Goal: Information Seeking & Learning: Learn about a topic

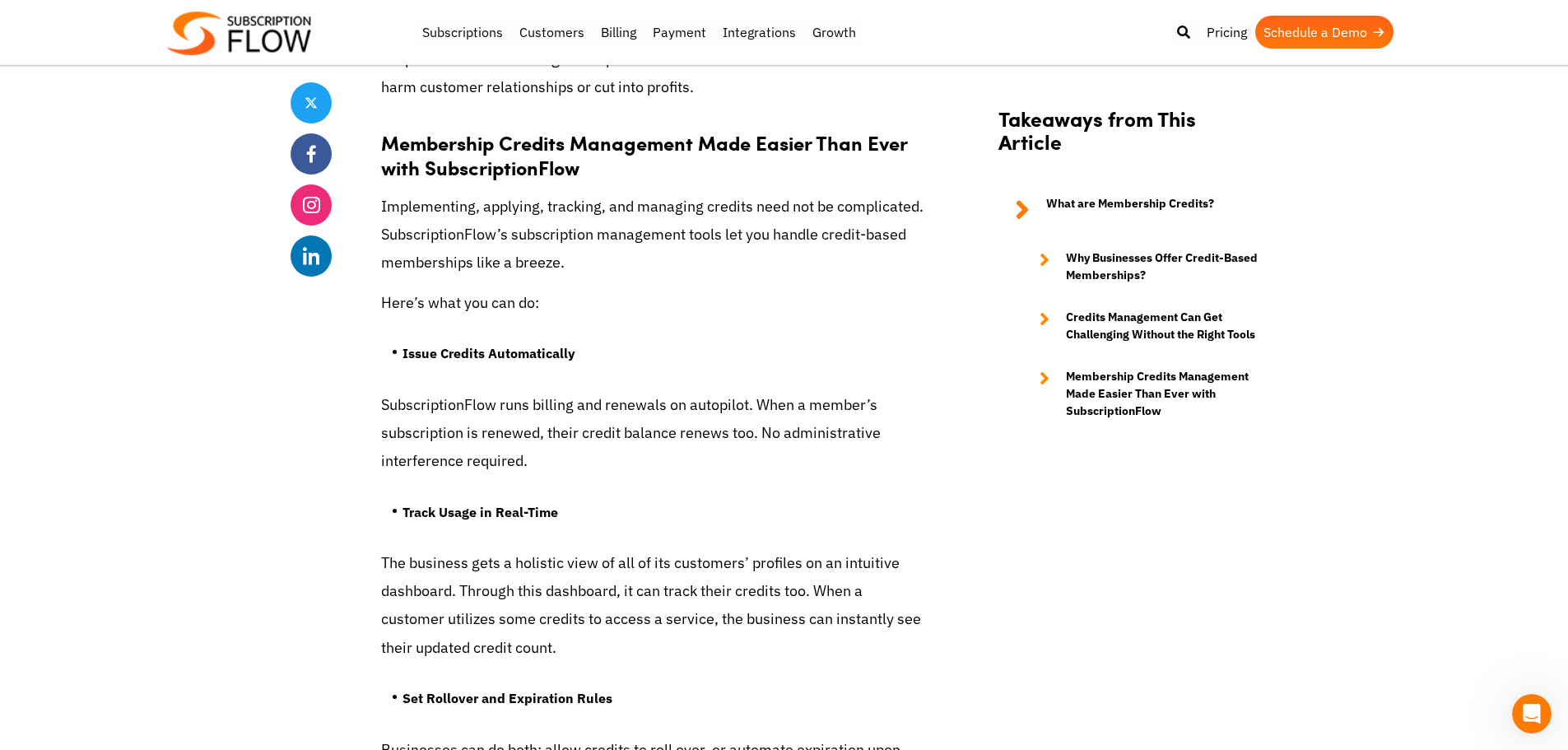
scroll to position [4692, 0]
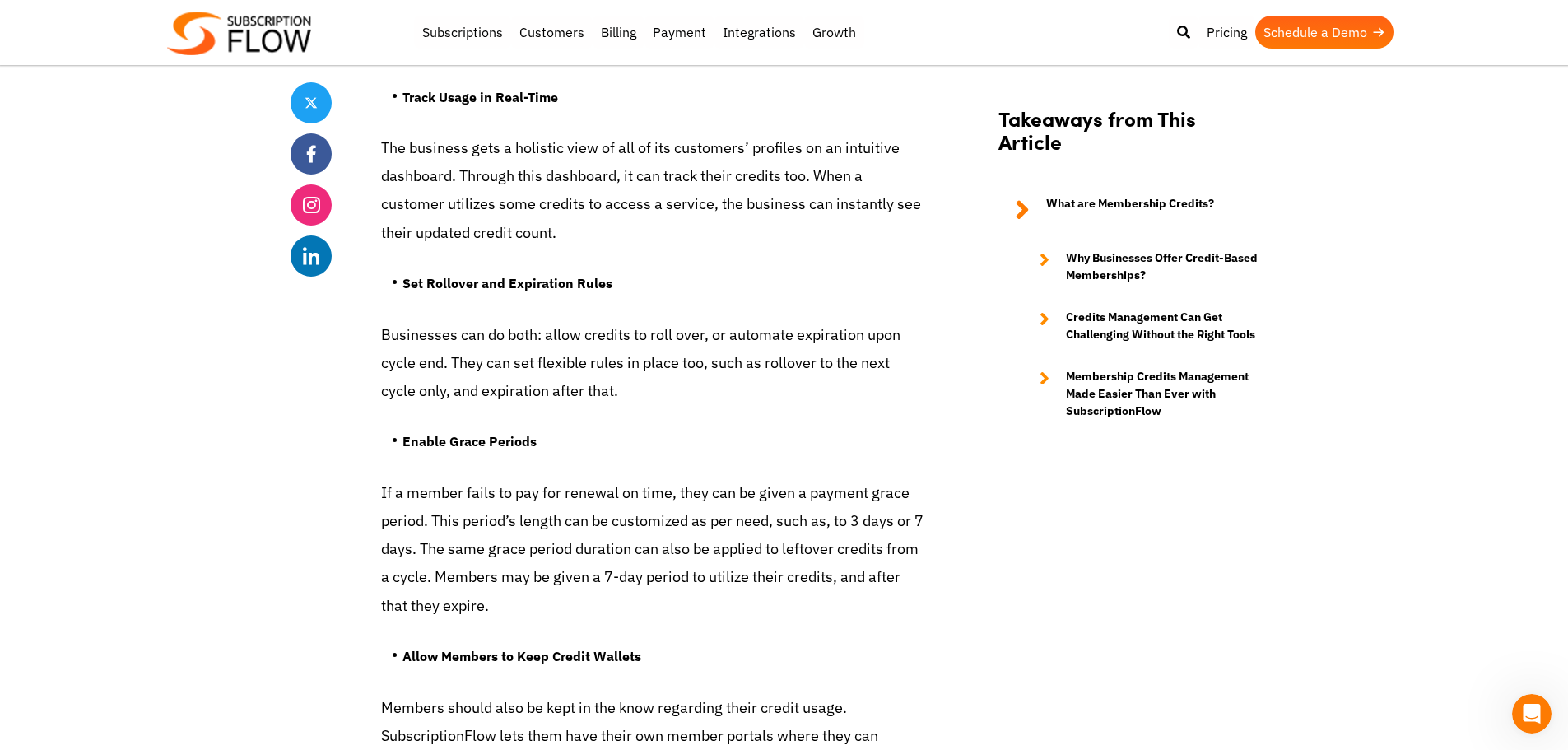
click at [248, 29] on img at bounding box center [239, 33] width 144 height 43
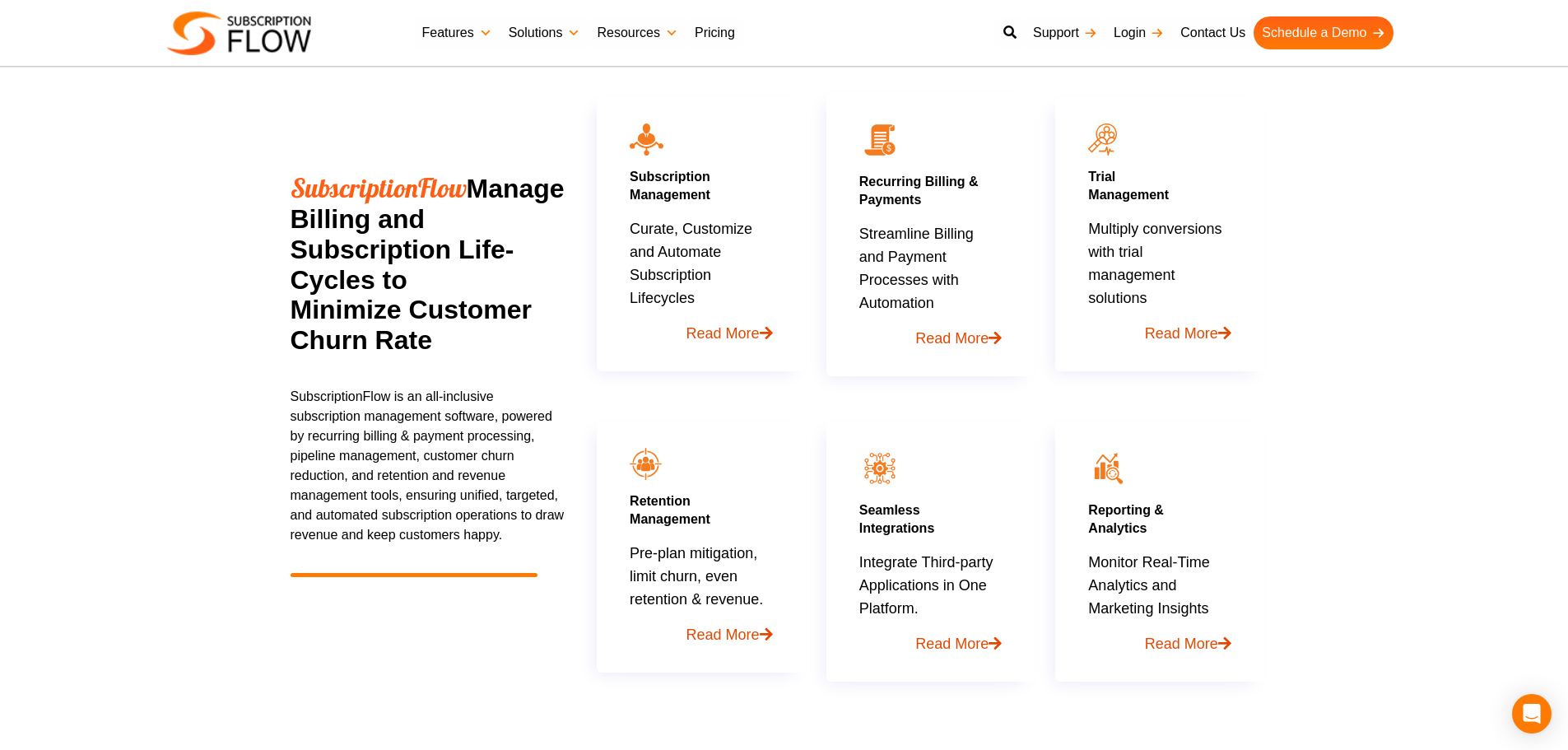
scroll to position [864, 0]
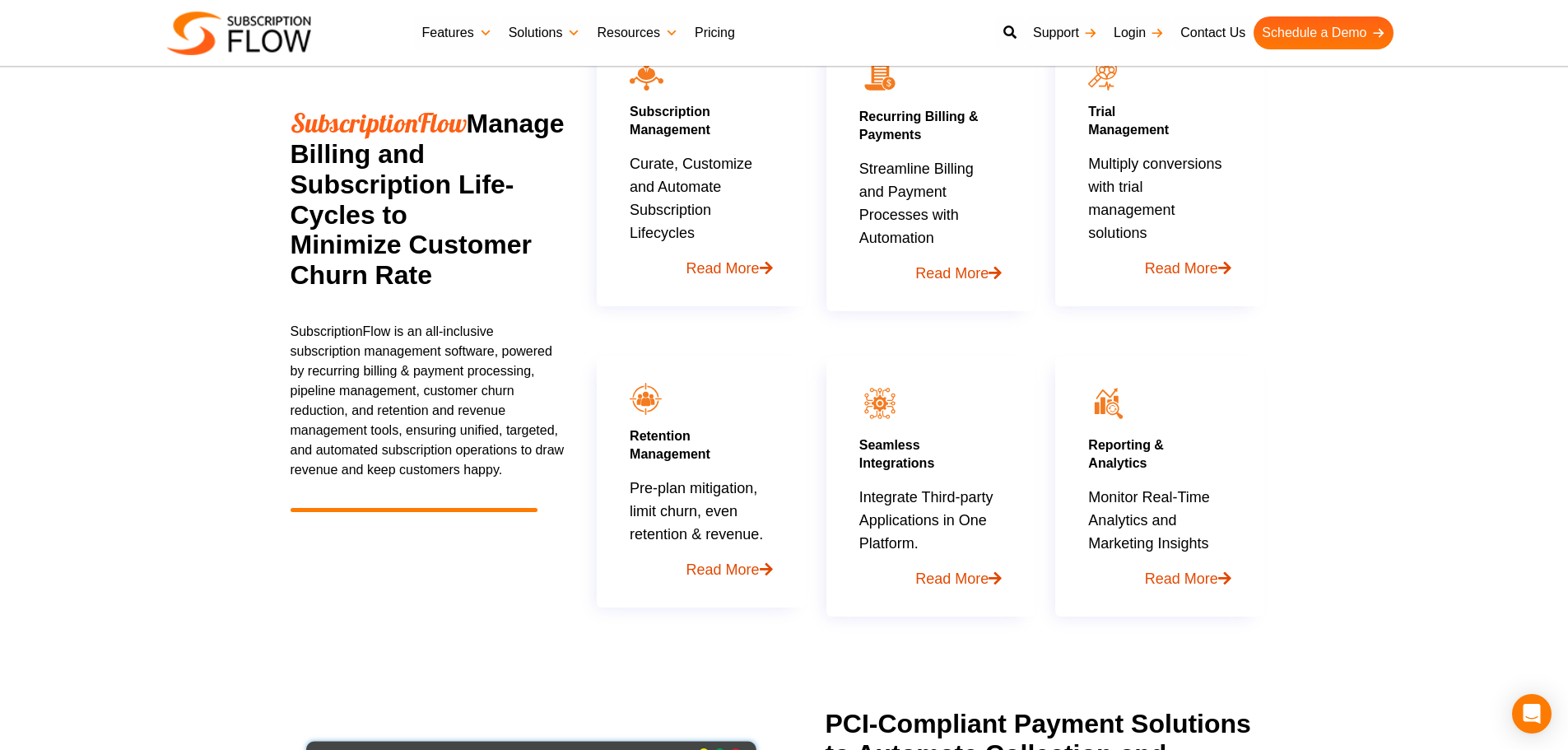
click at [740, 28] on link "Pricing" at bounding box center [715, 33] width 57 height 33
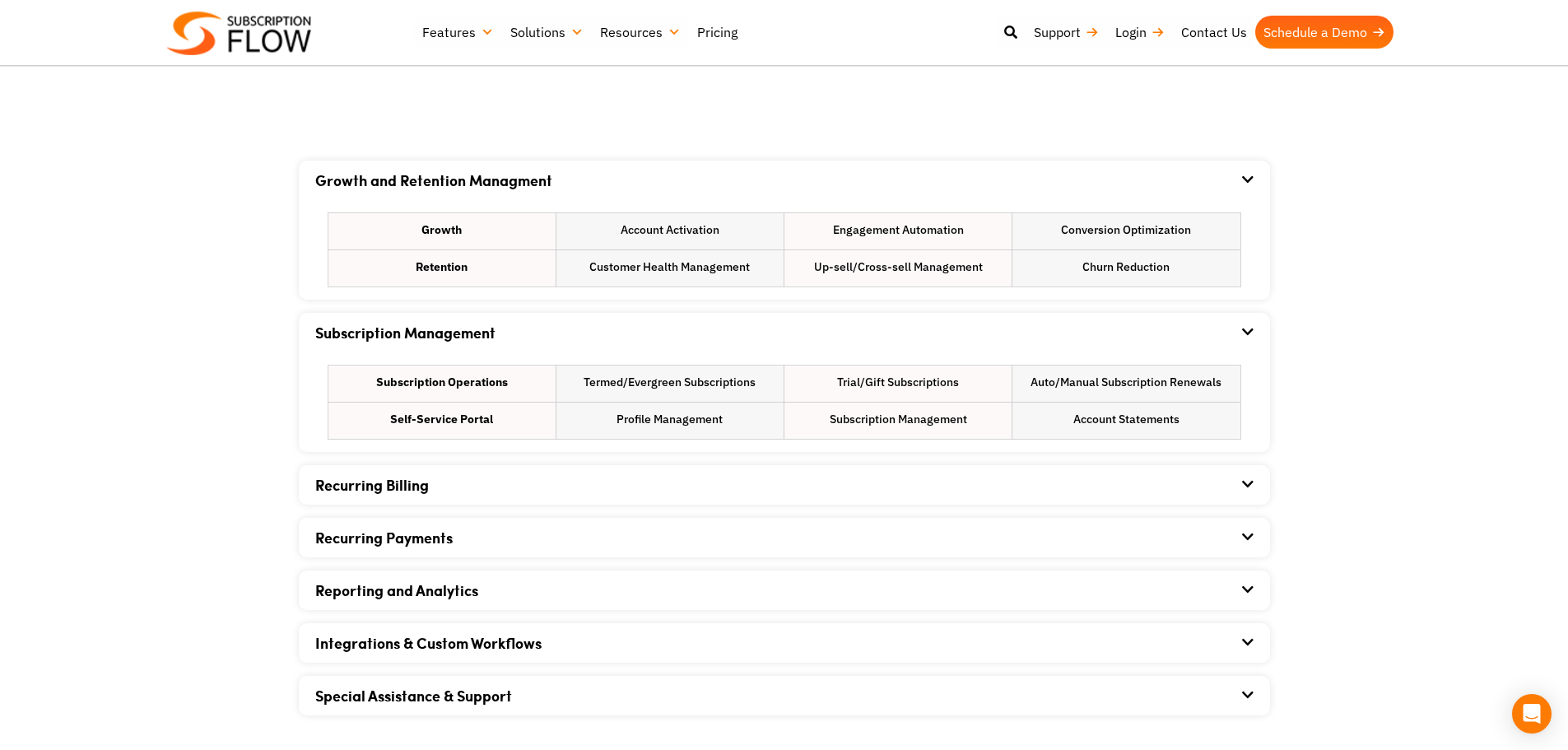
scroll to position [824, 0]
